Goal: Transaction & Acquisition: Purchase product/service

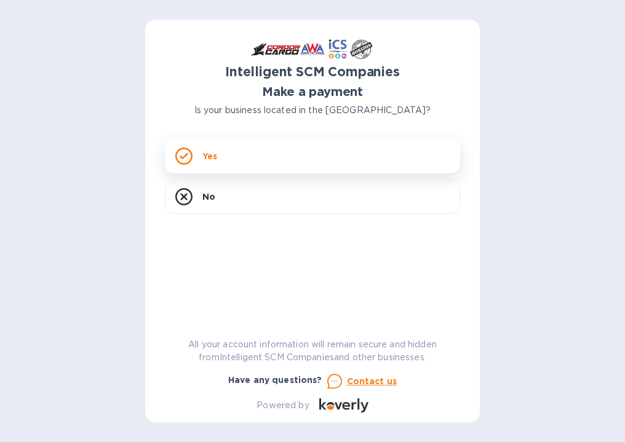
click at [243, 152] on div "Yes" at bounding box center [312, 156] width 295 height 34
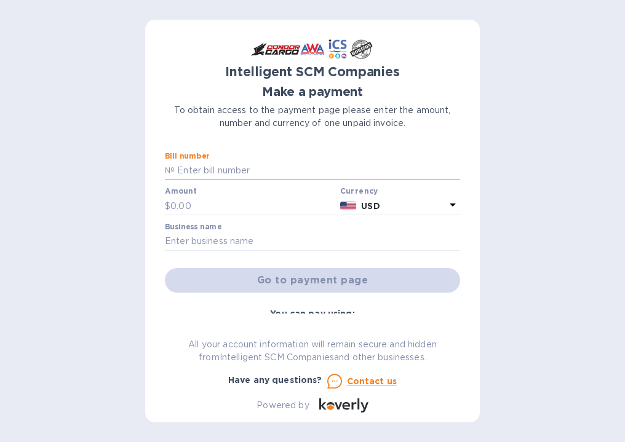
click at [208, 176] on input "text" at bounding box center [317, 171] width 285 height 18
click at [204, 205] on input "text" at bounding box center [252, 206] width 165 height 18
click at [188, 165] on input "text" at bounding box center [317, 171] width 285 height 18
paste input "S00522990"
type input "S00522990"
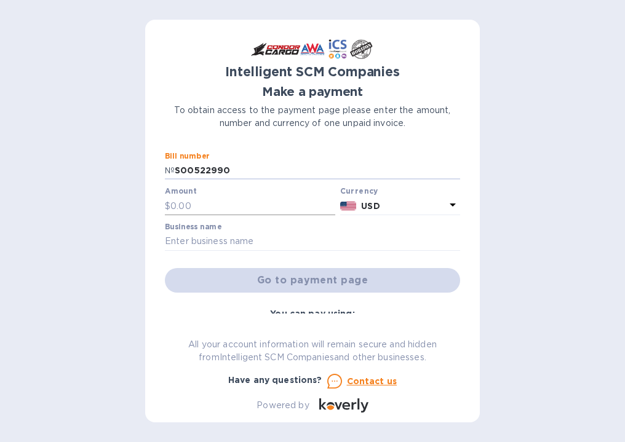
click at [188, 208] on input "text" at bounding box center [252, 206] width 165 height 18
drag, startPoint x: 204, startPoint y: 202, endPoint x: 129, endPoint y: 199, distance: 75.7
click at [129, 199] on div "Intelligent SCM Companies Make a payment To obtain access to the payment page p…" at bounding box center [312, 221] width 625 height 442
click at [397, 205] on p "USD" at bounding box center [403, 206] width 84 height 13
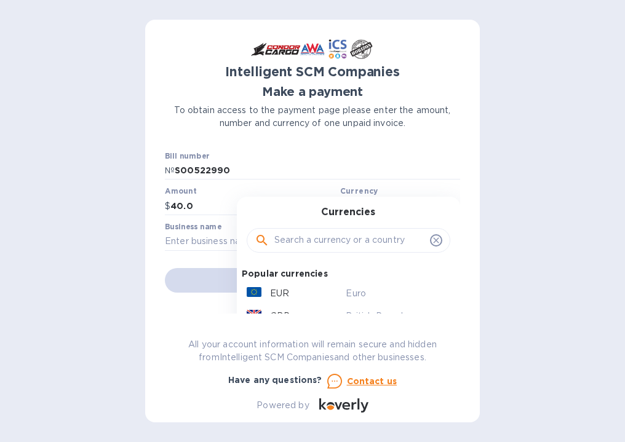
click at [397, 205] on div "Currencies Popular currencies EUR Euro GBP British Pound USD United States Doll…" at bounding box center [348, 299] width 223 height 205
click at [201, 240] on input "text" at bounding box center [312, 242] width 295 height 18
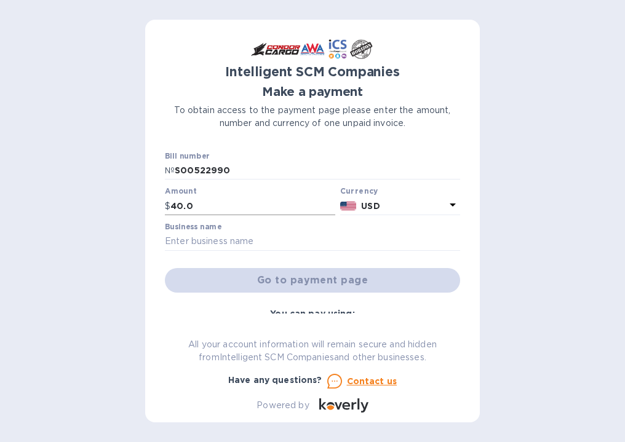
click at [185, 202] on input "40.0" at bounding box center [252, 206] width 165 height 18
click at [185, 203] on input "40.0" at bounding box center [252, 206] width 165 height 18
type input "-"
type input "45"
click at [234, 243] on input "text" at bounding box center [312, 242] width 295 height 18
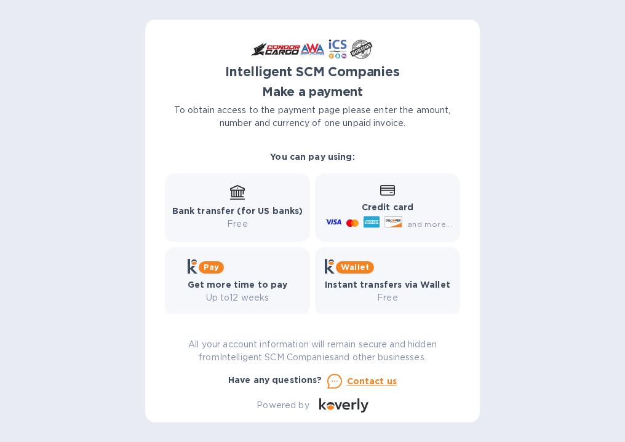
scroll to position [167, 0]
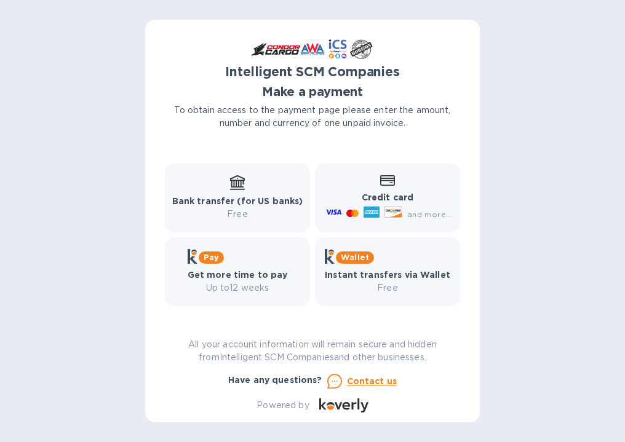
type input "[PERSON_NAME]"
click at [260, 196] on b "Bank transfer (for US banks)" at bounding box center [237, 201] width 131 height 10
click at [240, 178] on icon at bounding box center [237, 182] width 15 height 15
click at [230, 188] on icon at bounding box center [237, 182] width 15 height 15
click at [263, 196] on b "Bank transfer (for US banks)" at bounding box center [237, 201] width 131 height 10
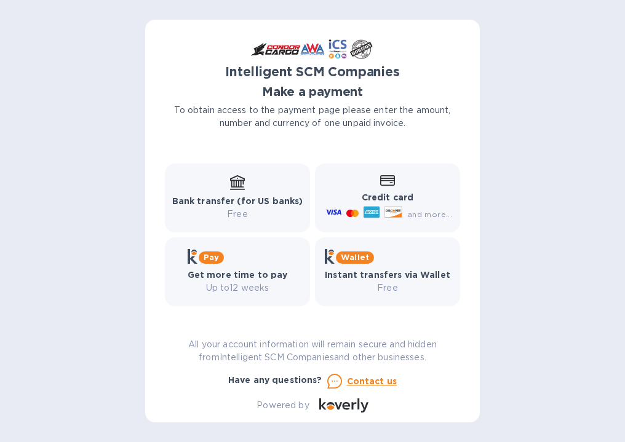
drag, startPoint x: 223, startPoint y: 191, endPoint x: 239, endPoint y: 182, distance: 18.7
click at [223, 189] on div "Bank transfer (for US banks) Free" at bounding box center [237, 198] width 131 height 46
drag, startPoint x: 239, startPoint y: 182, endPoint x: 237, endPoint y: 195, distance: 13.0
click at [238, 189] on icon at bounding box center [237, 182] width 15 height 15
click at [236, 223] on div "Bank transfer (for US banks) Free" at bounding box center [237, 198] width 145 height 69
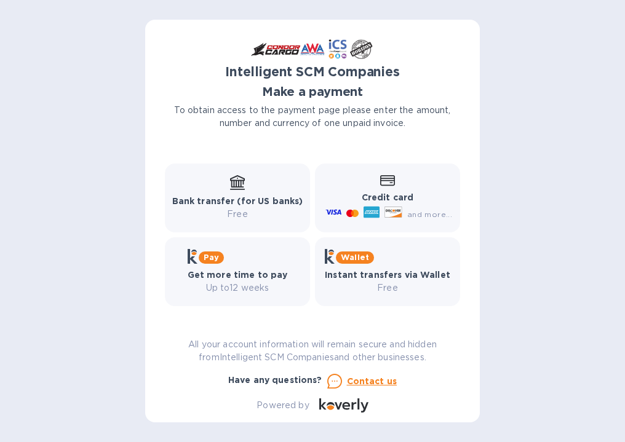
drag, startPoint x: 236, startPoint y: 221, endPoint x: 264, endPoint y: 213, distance: 29.2
click at [236, 218] on div "Bank transfer (for US banks) Free" at bounding box center [237, 198] width 145 height 69
drag, startPoint x: 455, startPoint y: 261, endPoint x: 458, endPoint y: 293, distance: 32.2
click at [457, 293] on div "Bill number № S00522990 Amount $ 45 Currency USD Business name Marcy F Tuifatu …" at bounding box center [312, 233] width 295 height 162
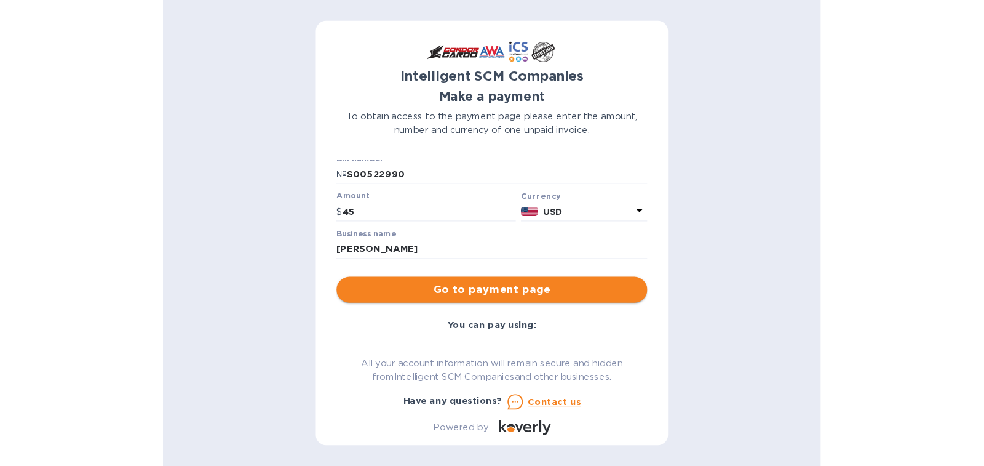
scroll to position [0, 0]
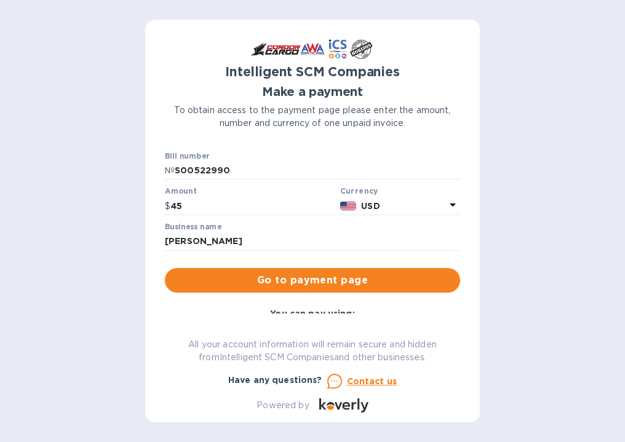
click at [336, 279] on span "Go to payment page" at bounding box center [313, 280] width 276 height 15
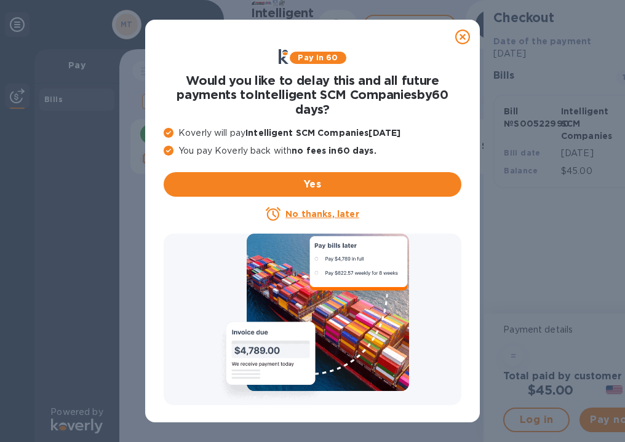
click at [348, 215] on u "No thanks, later" at bounding box center [321, 214] width 73 height 10
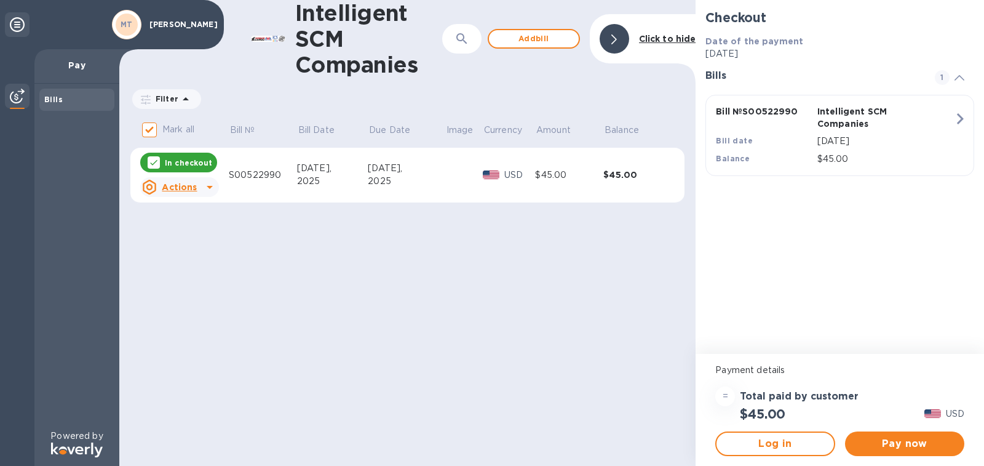
click at [621, 170] on div "$45.00" at bounding box center [637, 175] width 68 height 12
click at [624, 115] on icon "button" at bounding box center [960, 118] width 7 height 11
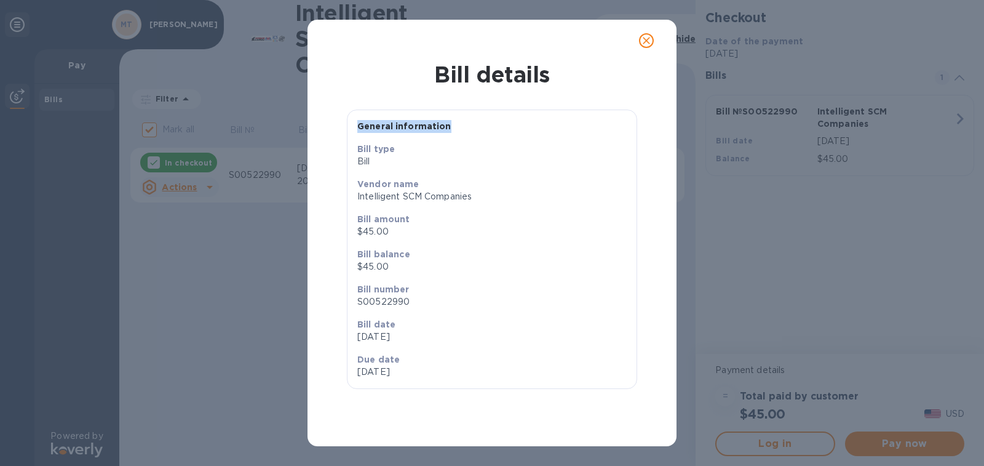
click at [624, 115] on div "Bill details General information Bill type Bill Vendor name Intelligent SCM Com…" at bounding box center [492, 233] width 984 height 466
click at [624, 42] on icon "close" at bounding box center [646, 40] width 12 height 12
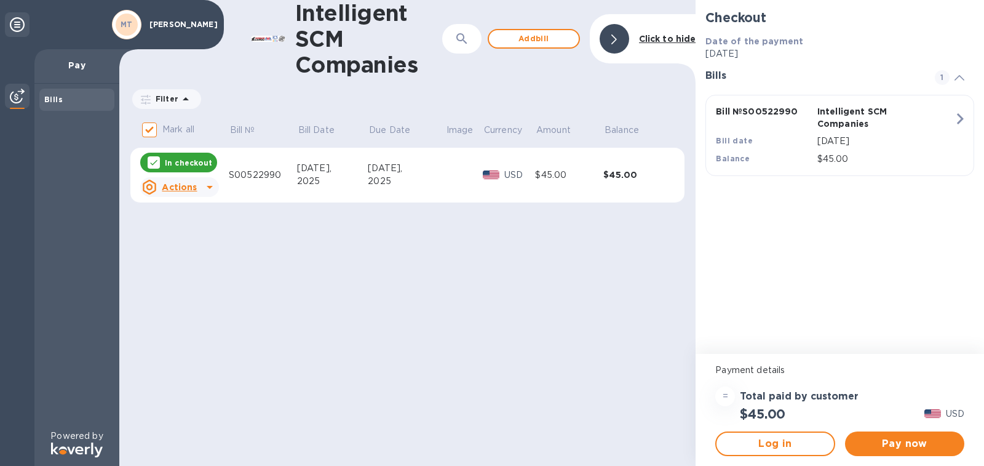
click at [167, 159] on p "In checkout" at bounding box center [188, 162] width 47 height 10
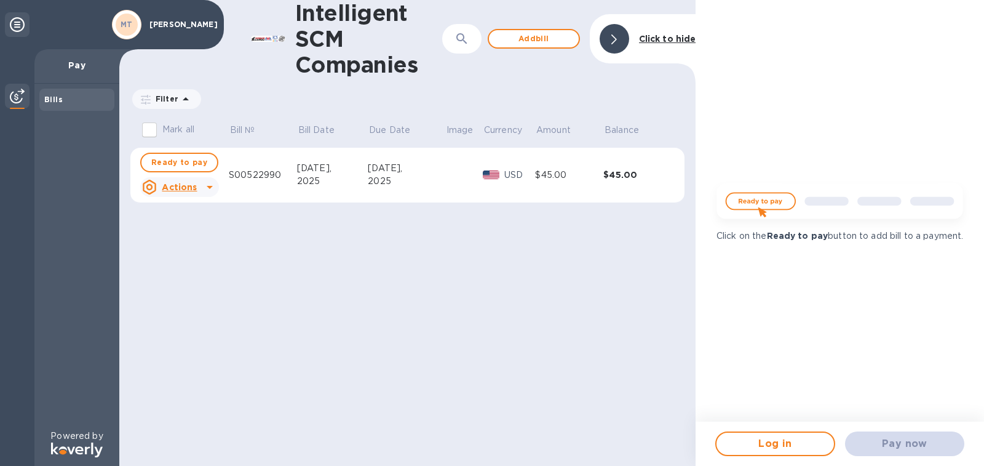
click at [237, 181] on td "S00522990" at bounding box center [263, 175] width 68 height 55
click at [256, 173] on div "S00522990" at bounding box center [263, 175] width 68 height 13
click at [624, 41] on b "Click to hide" at bounding box center [667, 39] width 57 height 10
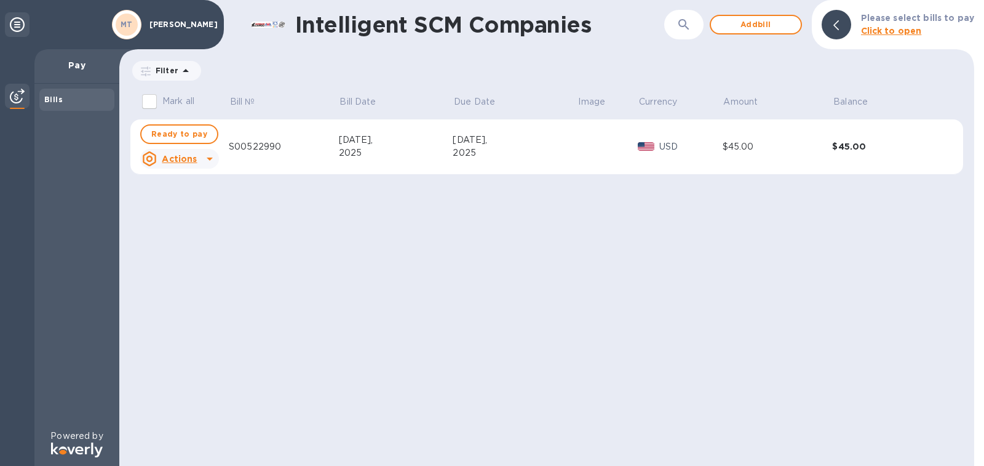
click at [624, 25] on div at bounding box center [837, 25] width 30 height 30
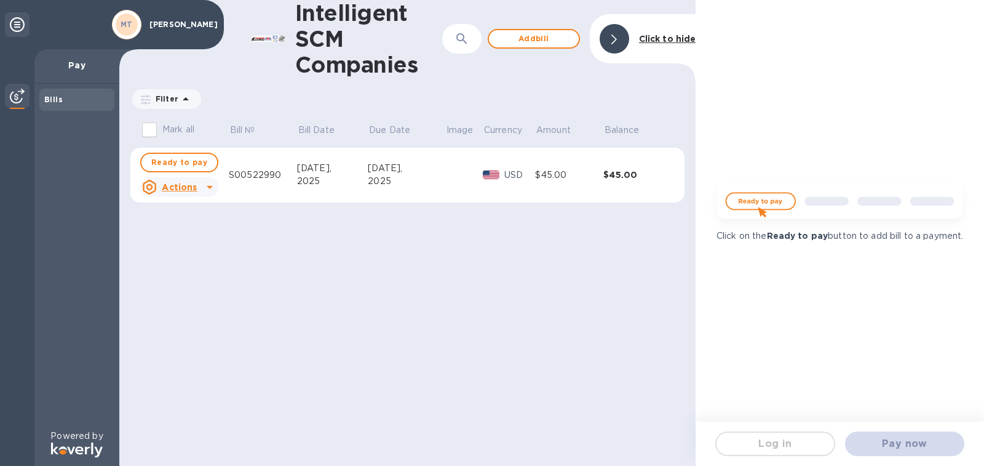
click at [76, 102] on div "Bills" at bounding box center [76, 99] width 65 height 12
click at [74, 103] on div "Bills" at bounding box center [76, 99] width 65 height 12
click at [143, 135] on input "Mark all" at bounding box center [150, 130] width 26 height 26
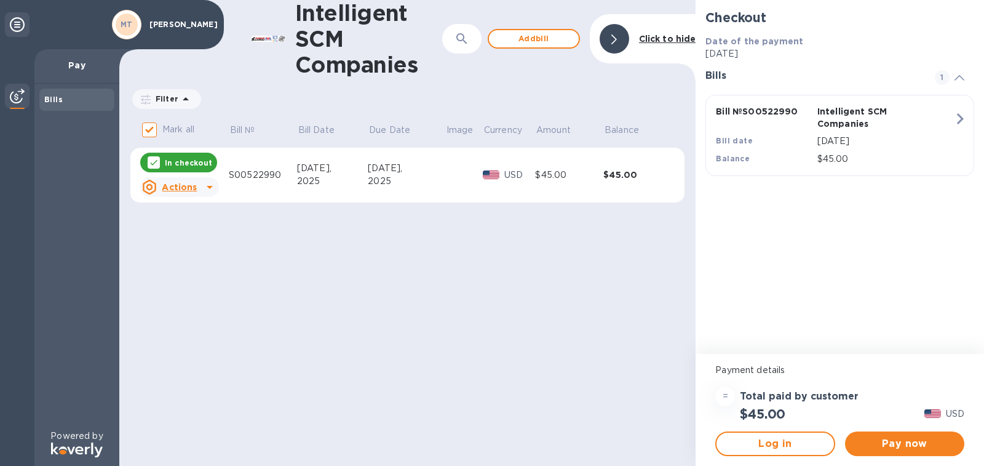
click at [515, 173] on p "USD" at bounding box center [519, 175] width 31 height 13
click at [546, 175] on div "$45.00" at bounding box center [569, 175] width 68 height 13
click at [388, 177] on div "2025" at bounding box center [407, 181] width 78 height 13
drag, startPoint x: 388, startPoint y: 177, endPoint x: 381, endPoint y: 177, distance: 7.4
click at [384, 177] on div "2025" at bounding box center [407, 181] width 78 height 13
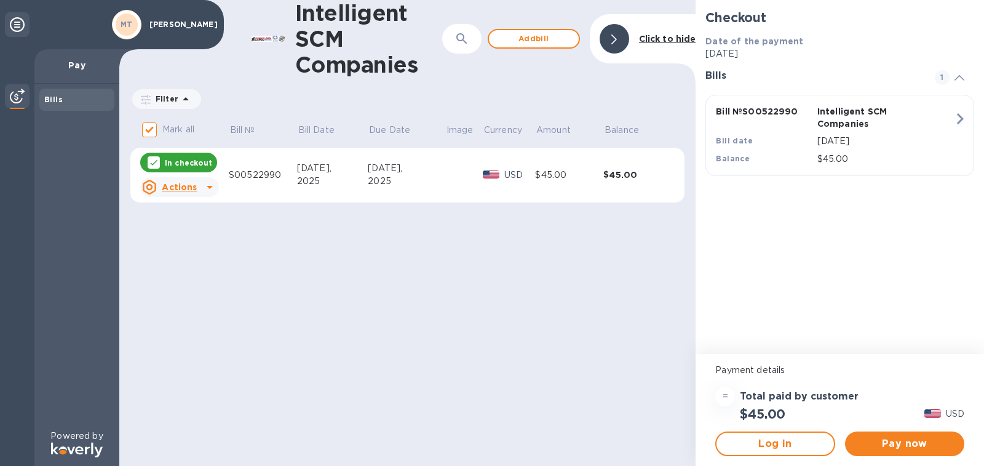
click at [255, 176] on div "S00522990" at bounding box center [263, 175] width 68 height 13
click at [249, 176] on div "S00522990" at bounding box center [263, 175] width 68 height 13
click at [196, 181] on p "Actions" at bounding box center [179, 187] width 35 height 12
click at [195, 189] on u "Actions" at bounding box center [179, 187] width 35 height 10
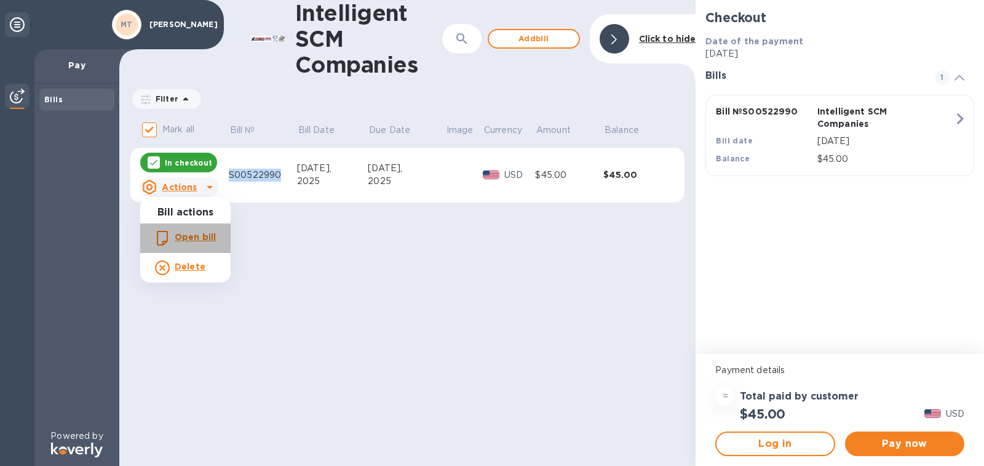
click at [196, 242] on p "Open bill" at bounding box center [195, 237] width 41 height 13
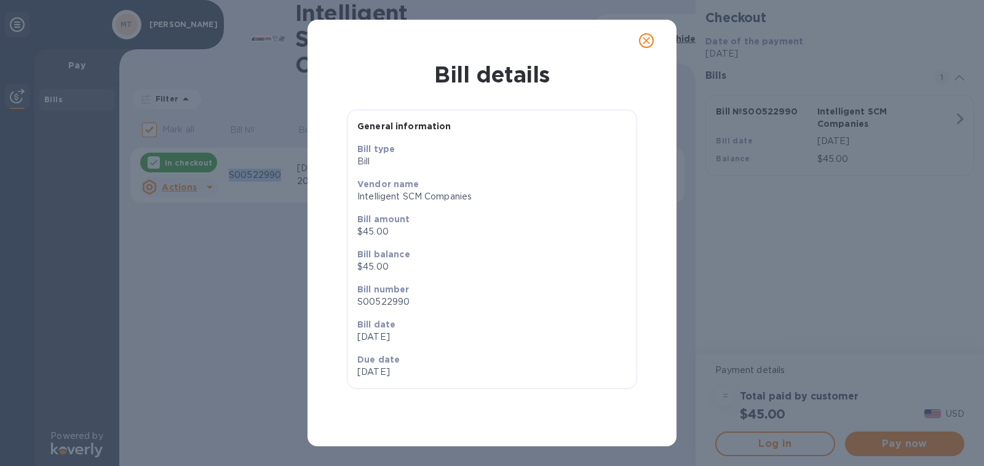
click at [624, 43] on button "close" at bounding box center [647, 41] width 30 height 30
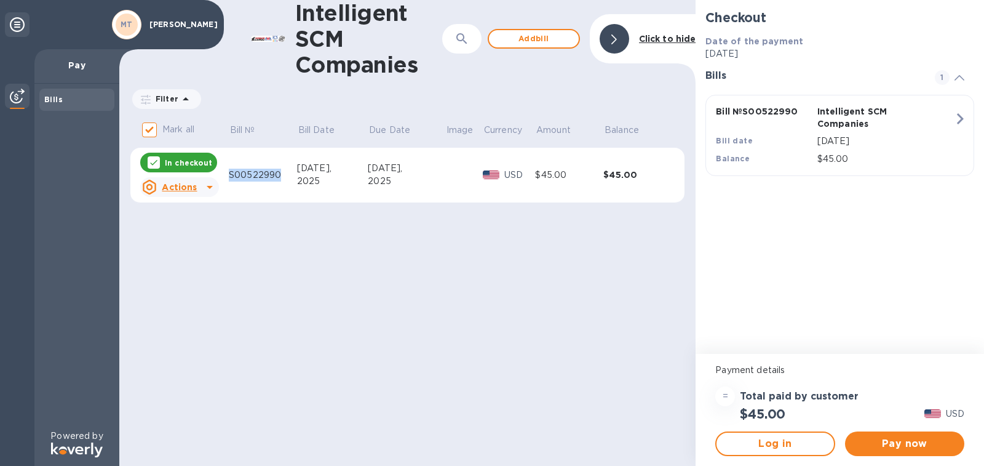
click at [183, 189] on u "Actions" at bounding box center [179, 187] width 35 height 10
click at [171, 270] on div at bounding box center [163, 268] width 20 height 20
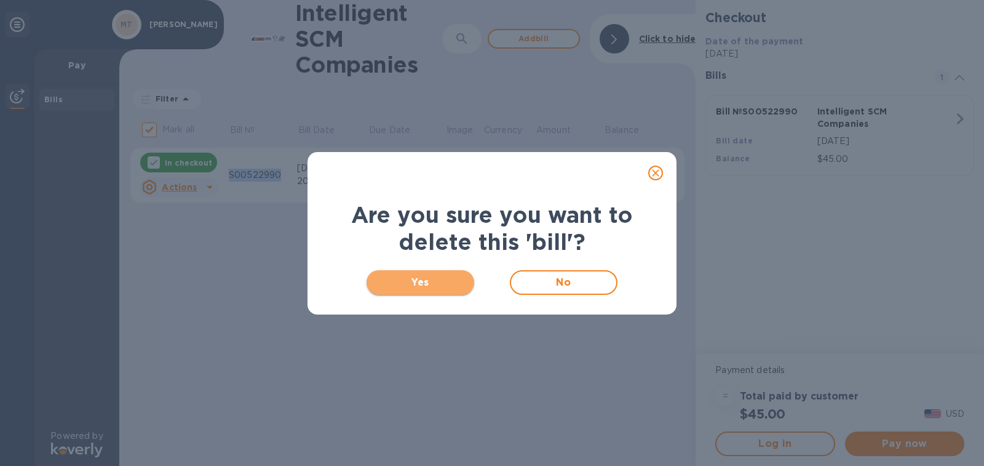
click at [434, 282] on span "Yes" at bounding box center [420, 282] width 88 height 15
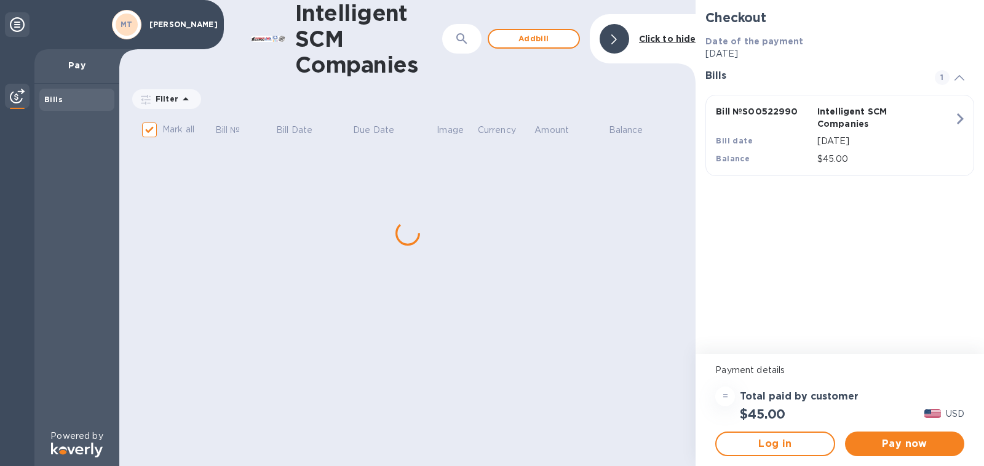
checkbox input "false"
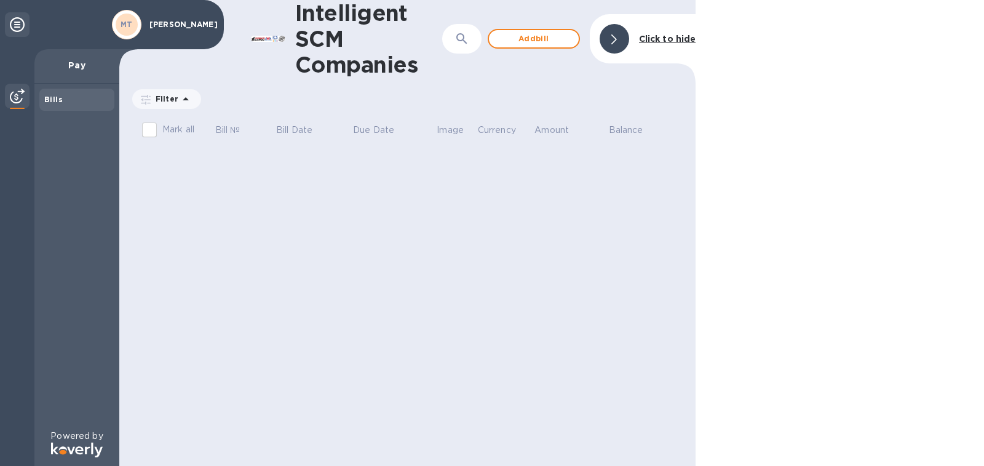
click at [138, 22] on div "MT" at bounding box center [127, 25] width 30 height 30
click at [17, 20] on icon at bounding box center [17, 24] width 15 height 15
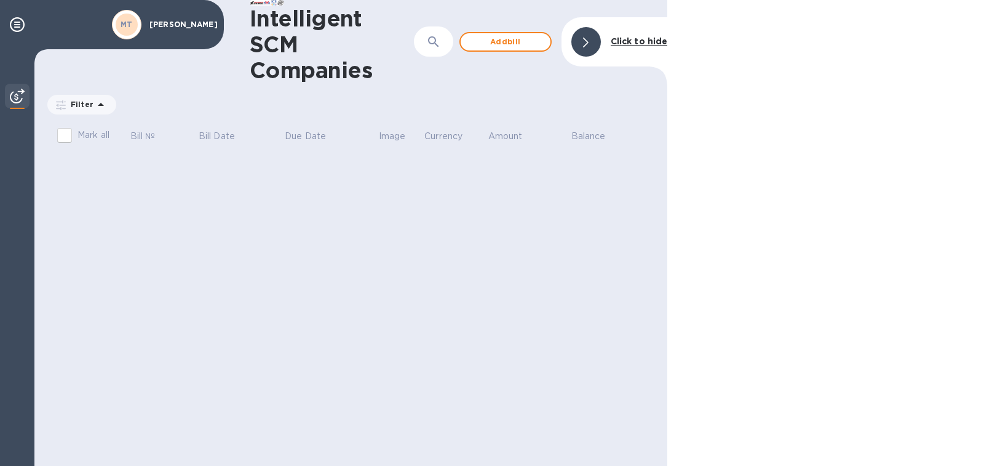
click at [15, 101] on img at bounding box center [17, 96] width 15 height 15
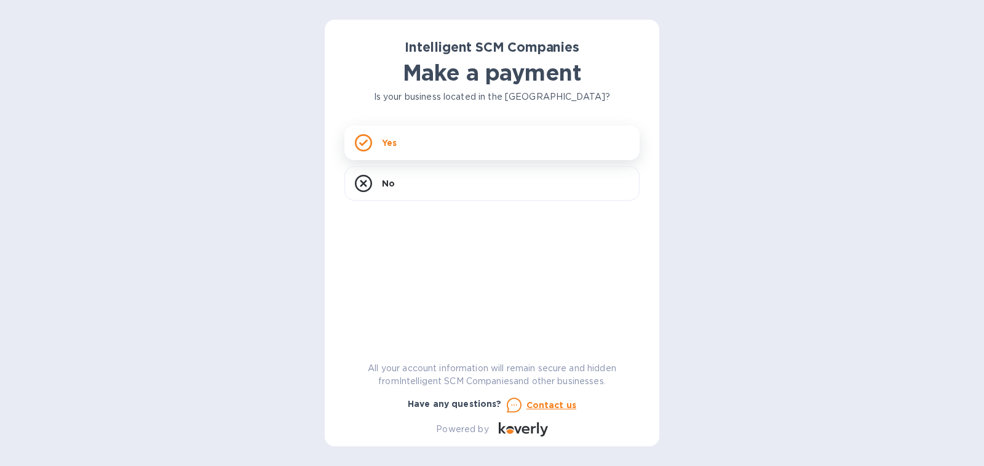
click at [404, 147] on div "Yes" at bounding box center [491, 142] width 295 height 34
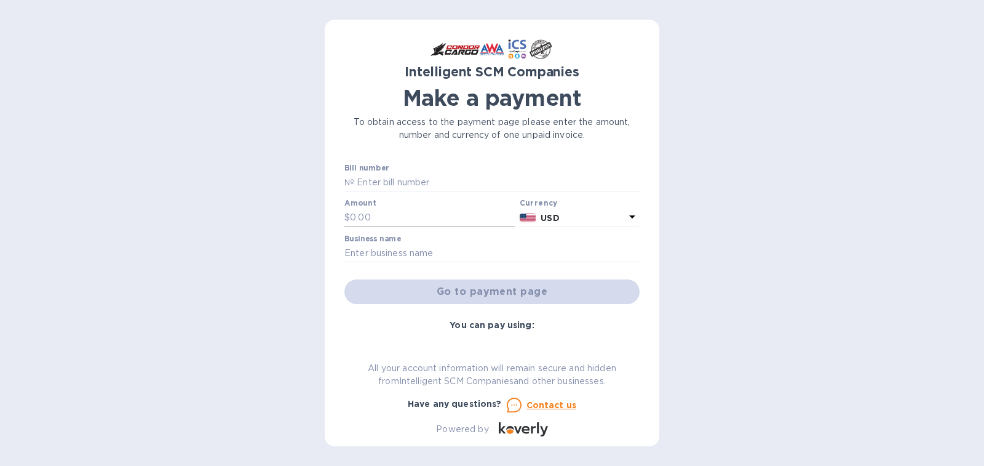
click at [394, 217] on input "text" at bounding box center [432, 218] width 165 height 18
click at [391, 250] on input "text" at bounding box center [491, 253] width 295 height 18
click at [388, 223] on input "80" at bounding box center [432, 218] width 165 height 18
type input "85"
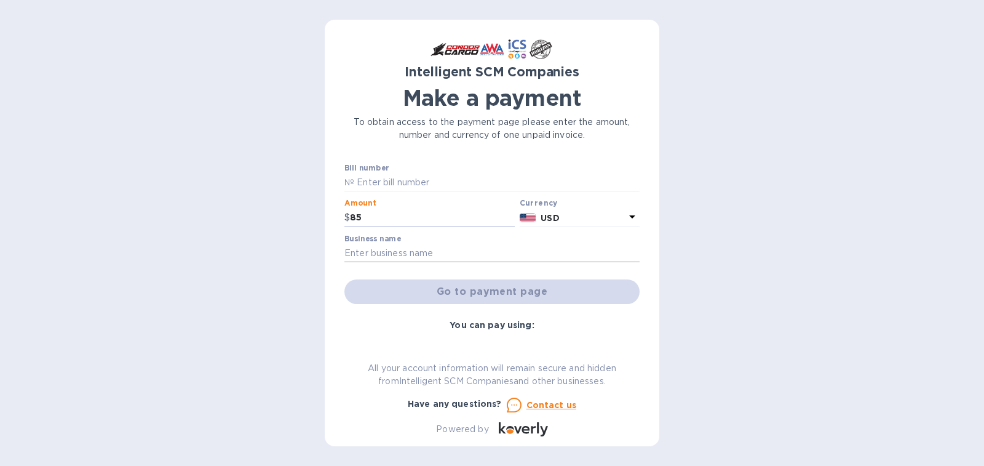
click at [381, 250] on input "text" at bounding box center [491, 253] width 295 height 18
type input "[PERSON_NAME]"
click at [451, 183] on input "text" at bounding box center [496, 182] width 285 height 18
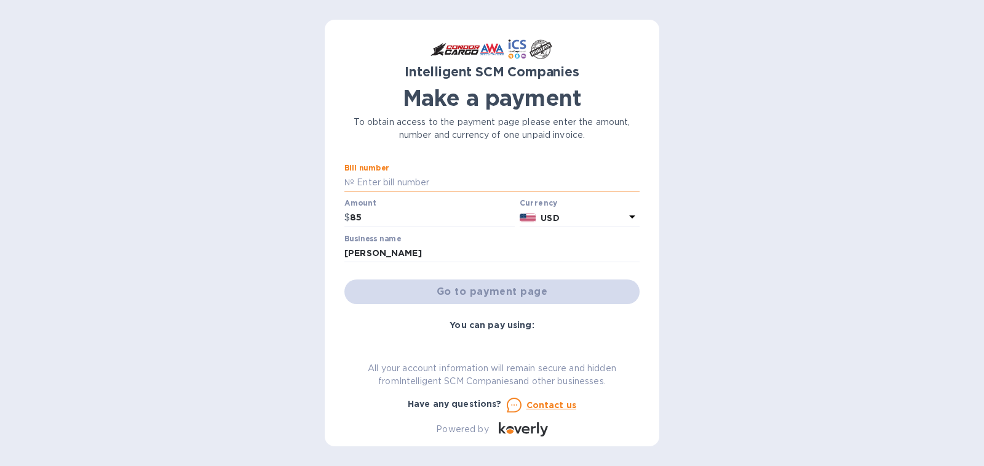
type input "S00522990"
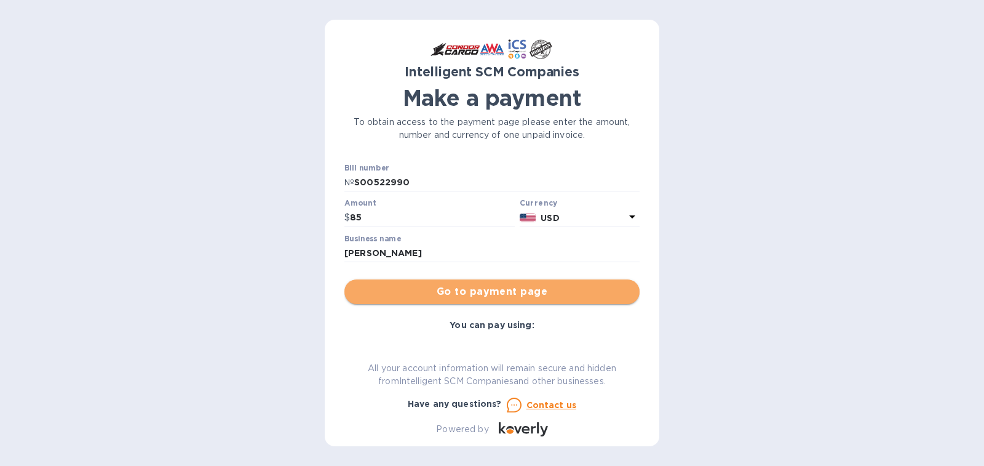
click at [505, 295] on span "Go to payment page" at bounding box center [492, 291] width 276 height 15
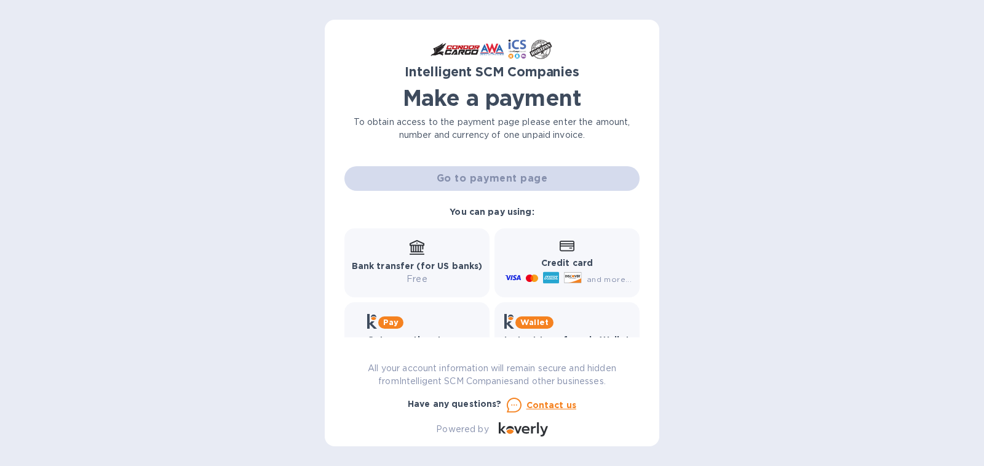
scroll to position [123, 0]
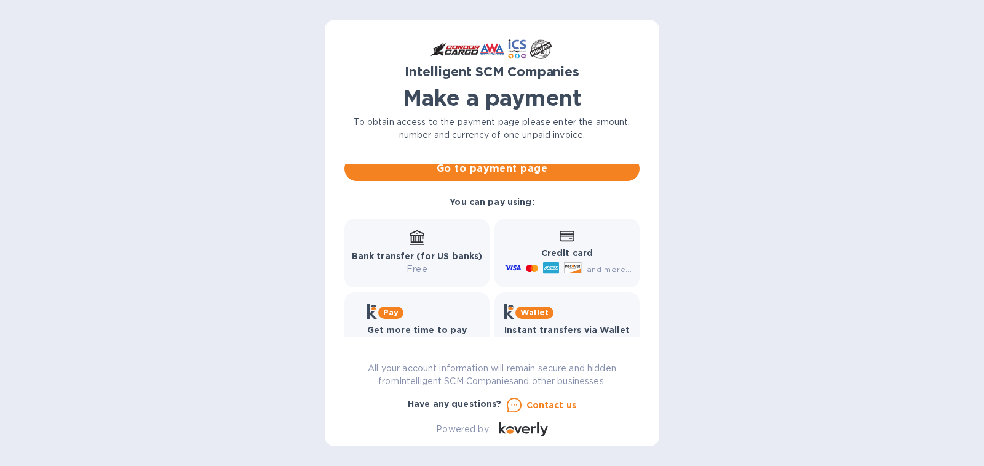
click at [432, 248] on div "Bank transfer (for US banks) Free" at bounding box center [417, 253] width 131 height 46
